Goal: Task Accomplishment & Management: Use online tool/utility

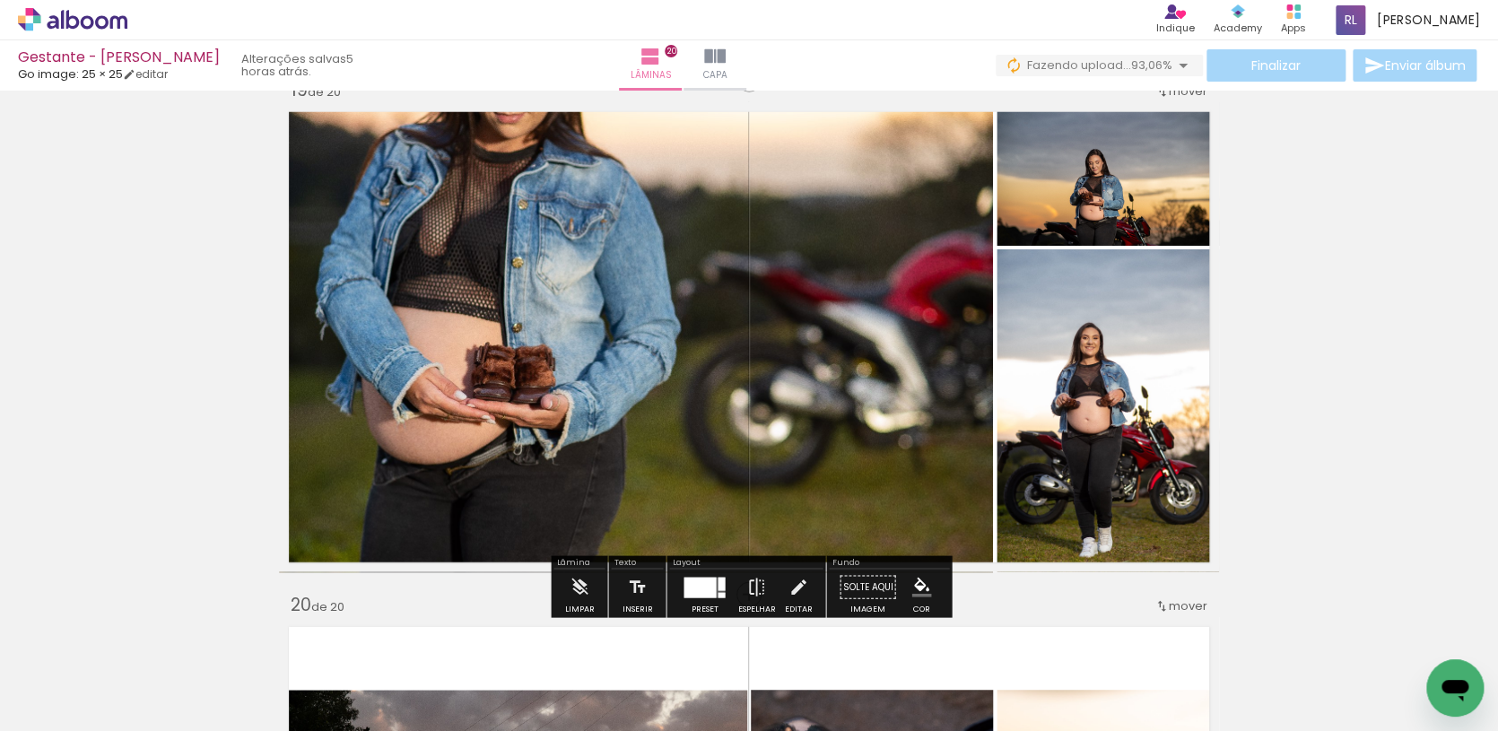
scroll to position [9265, 0]
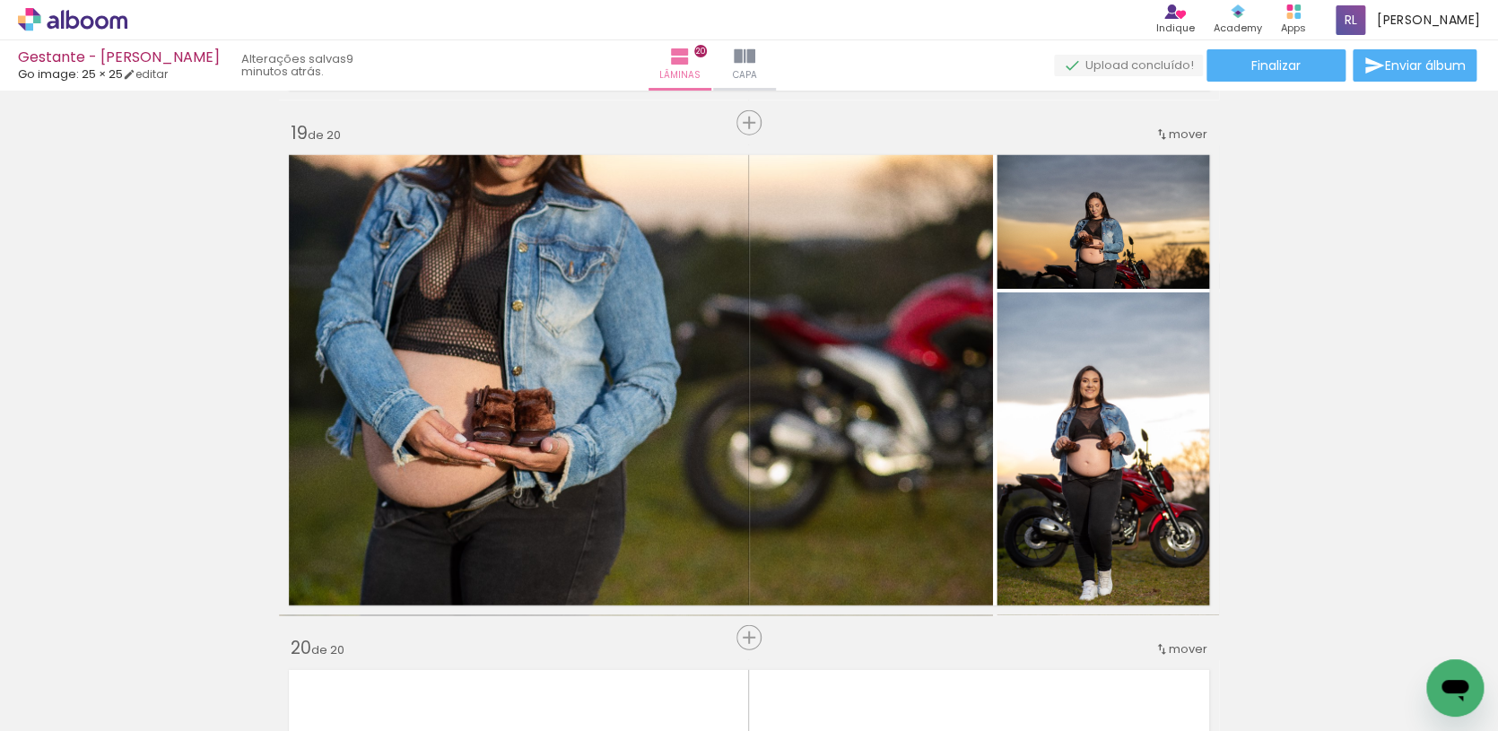
scroll to position [6049, 0]
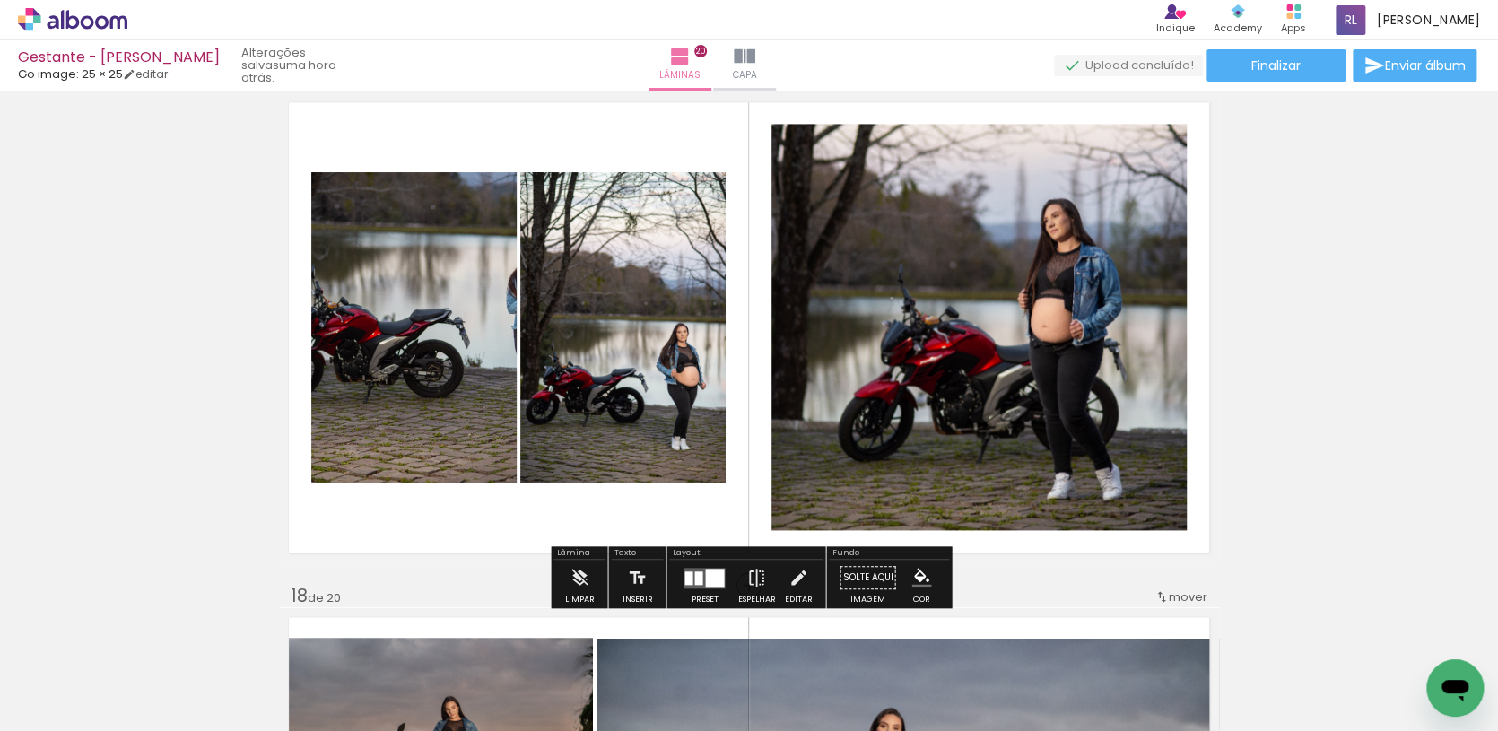
scroll to position [8281, 0]
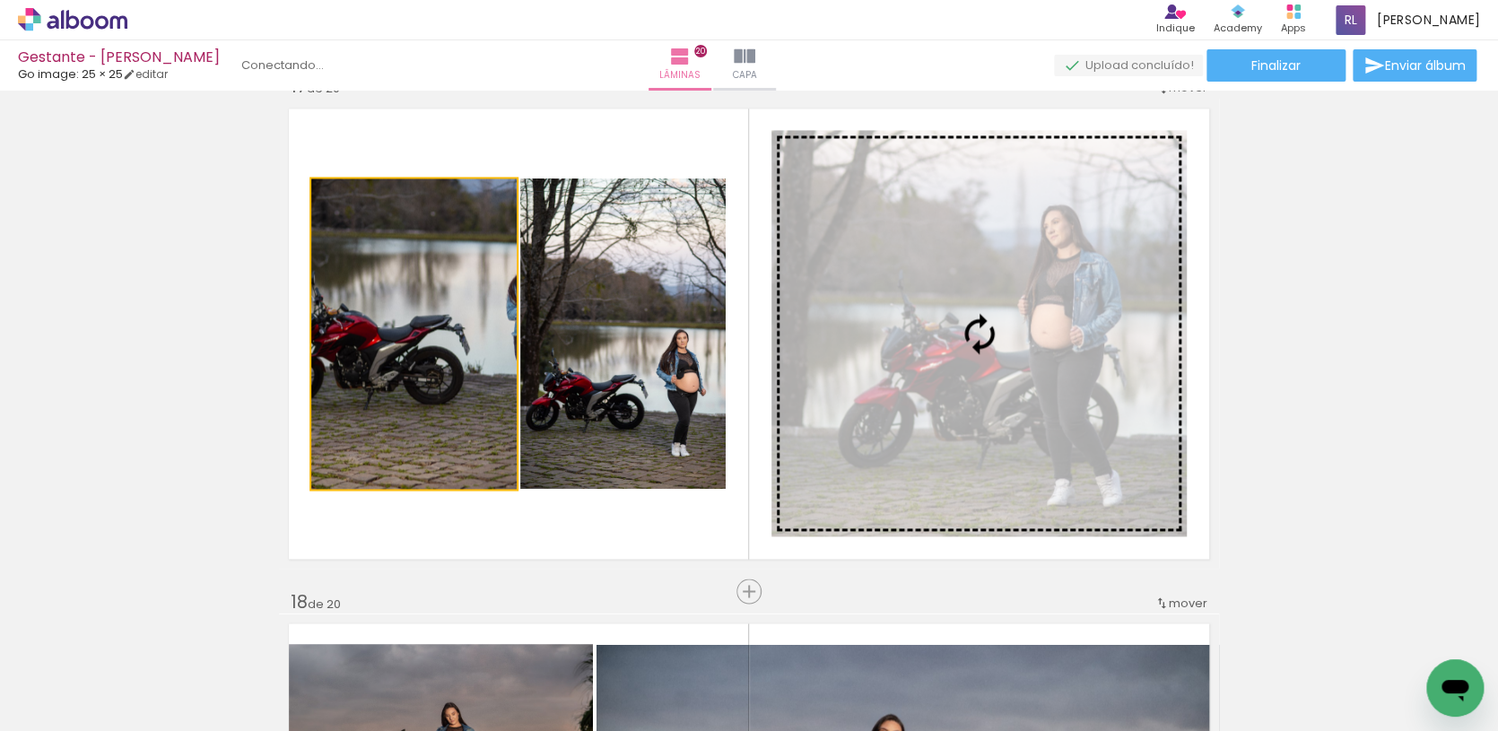
drag, startPoint x: 471, startPoint y: 398, endPoint x: 953, endPoint y: 372, distance: 483.3
click at [0, 0] on slot at bounding box center [0, 0] width 0 height 0
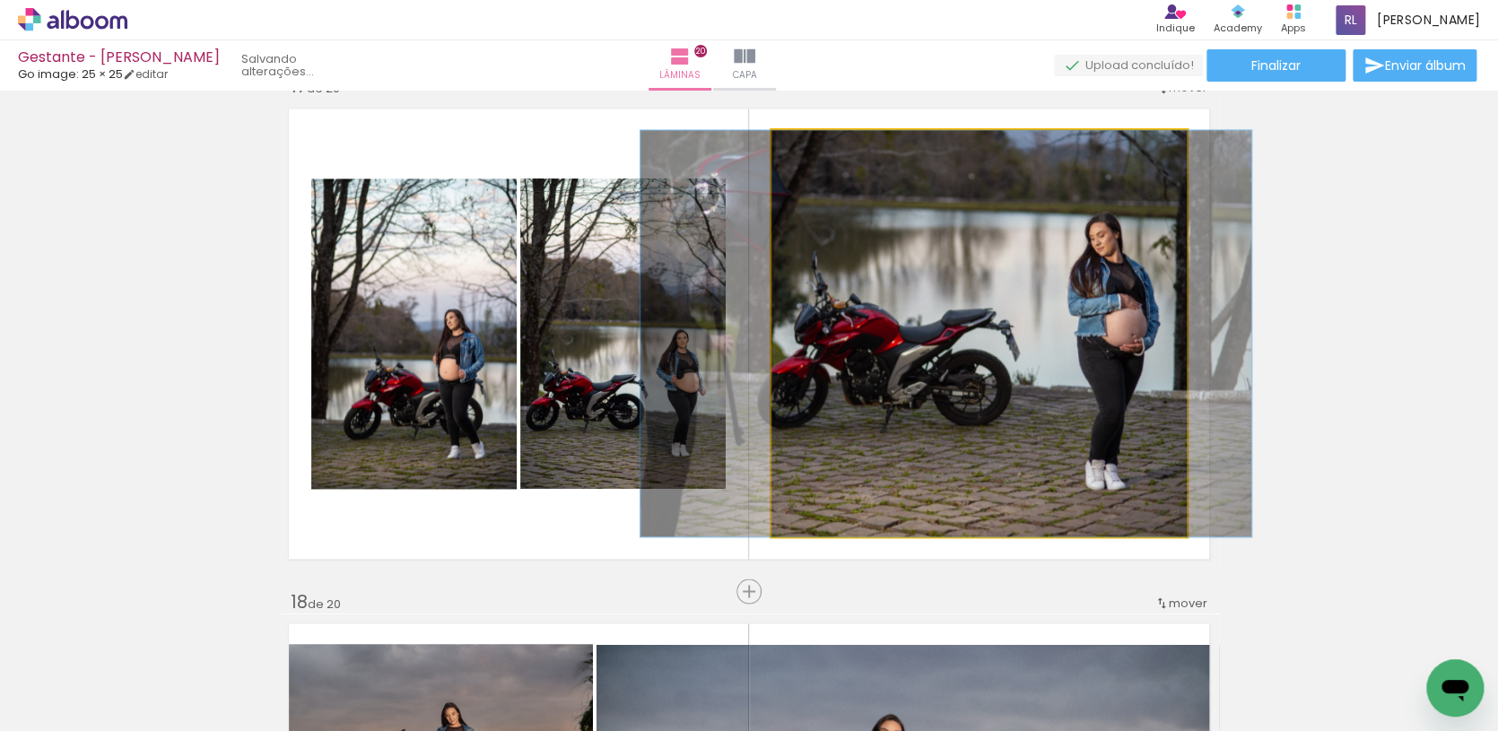
drag, startPoint x: 971, startPoint y: 385, endPoint x: 938, endPoint y: 385, distance: 33.2
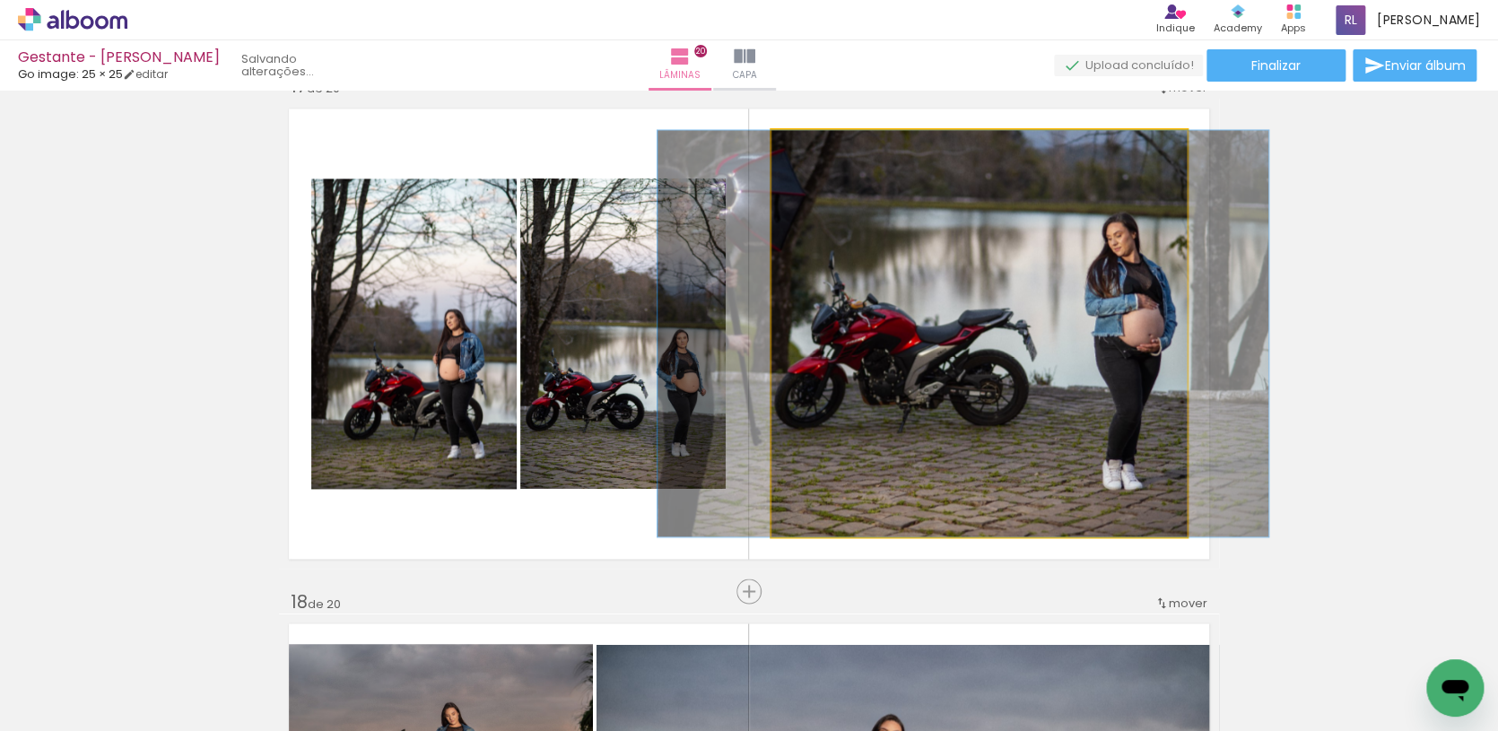
drag, startPoint x: 1004, startPoint y: 390, endPoint x: 1021, endPoint y: 388, distance: 17.1
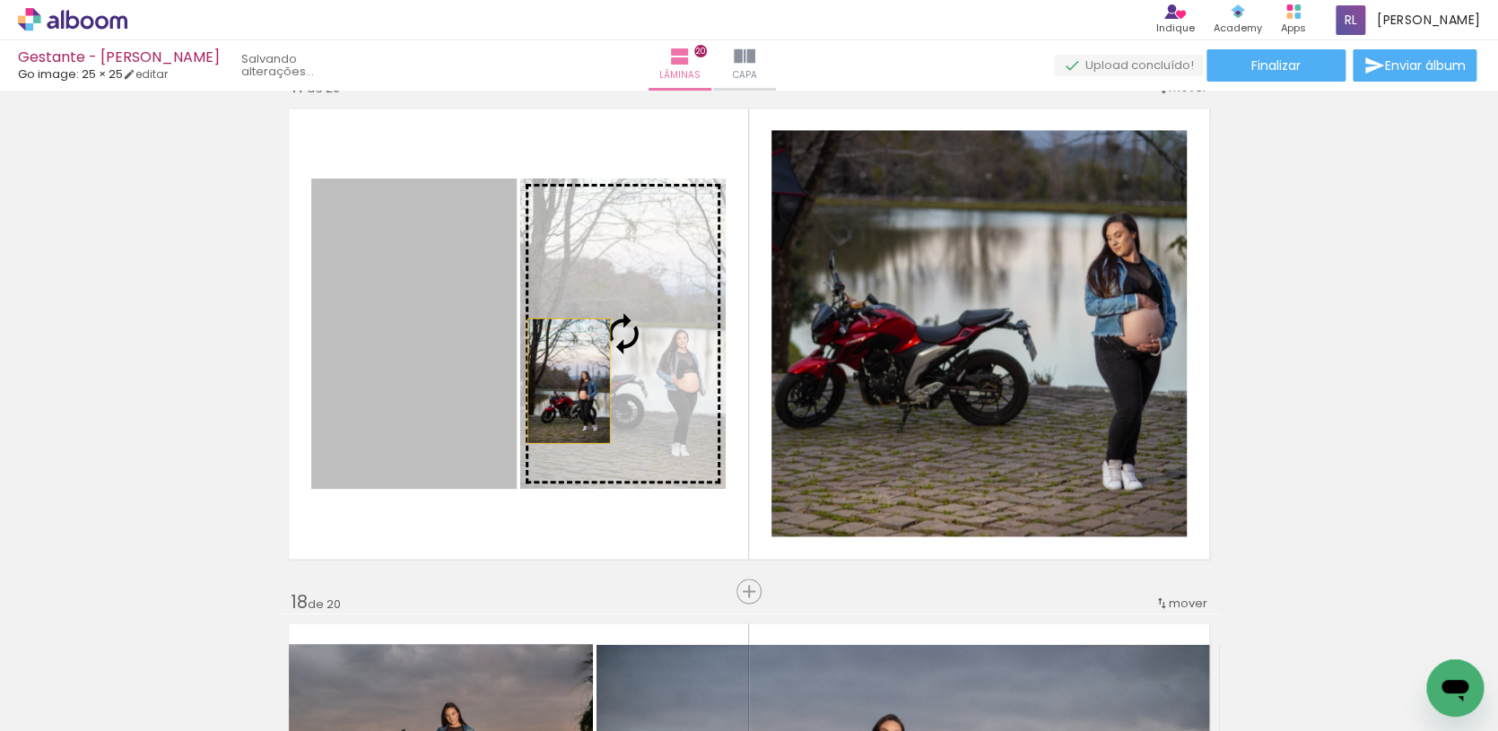
drag, startPoint x: 493, startPoint y: 387, endPoint x: 569, endPoint y: 381, distance: 75.6
click at [0, 0] on slot at bounding box center [0, 0] width 0 height 0
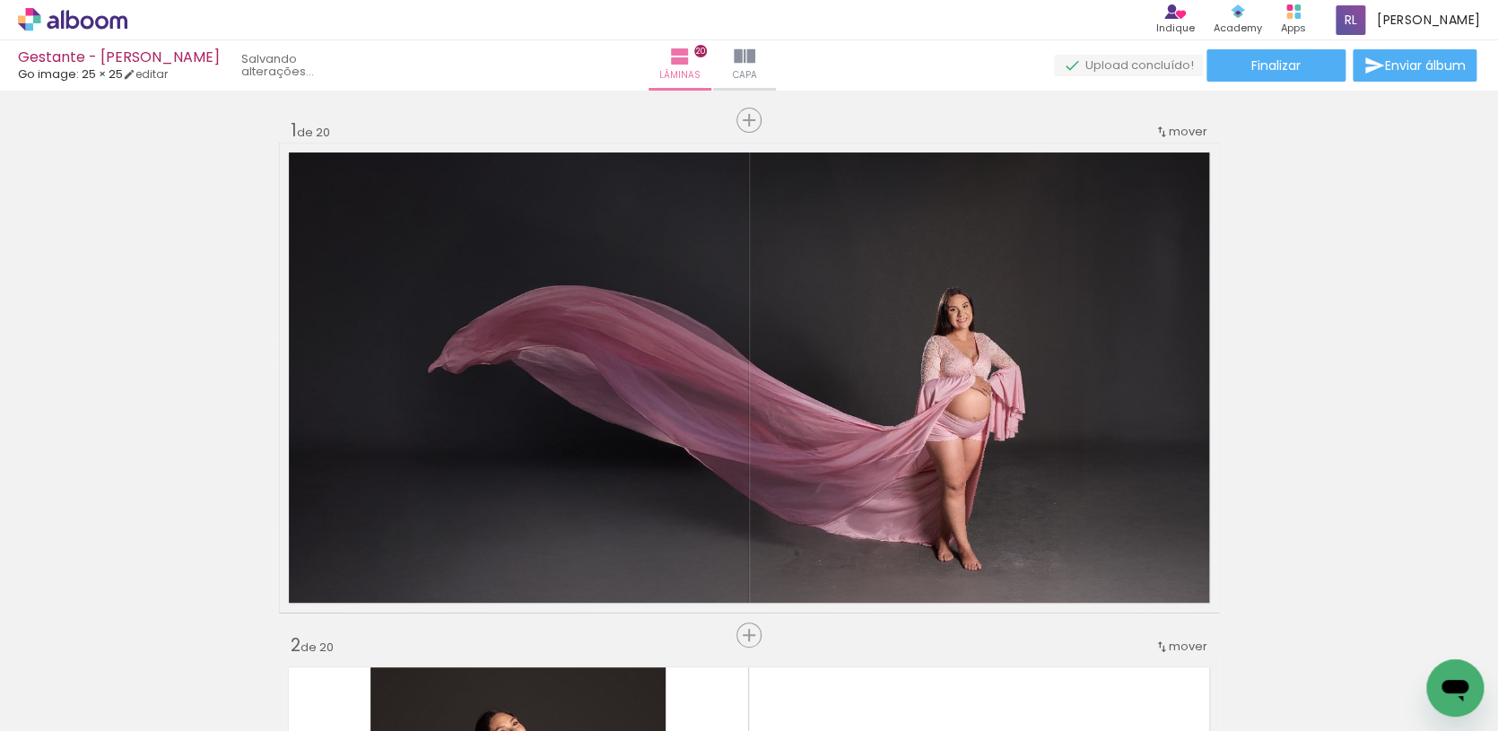
scroll to position [0, 0]
